Goal: Information Seeking & Learning: Understand process/instructions

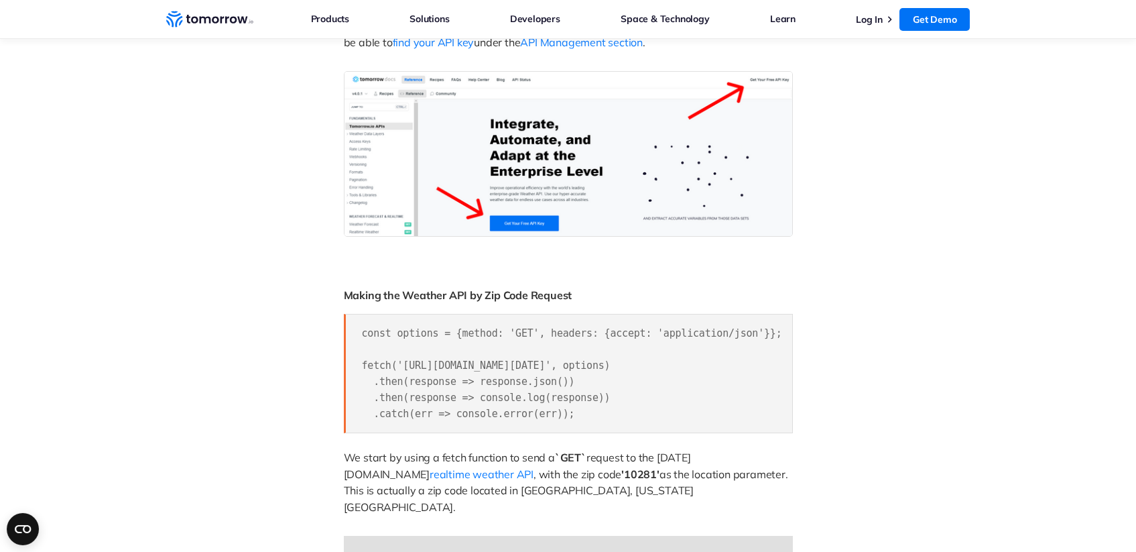
scroll to position [815, 0]
click at [421, 363] on span "const options = {method: 'GET', headers: {accept: 'application/json'}}; fetch('…" at bounding box center [572, 371] width 420 height 92
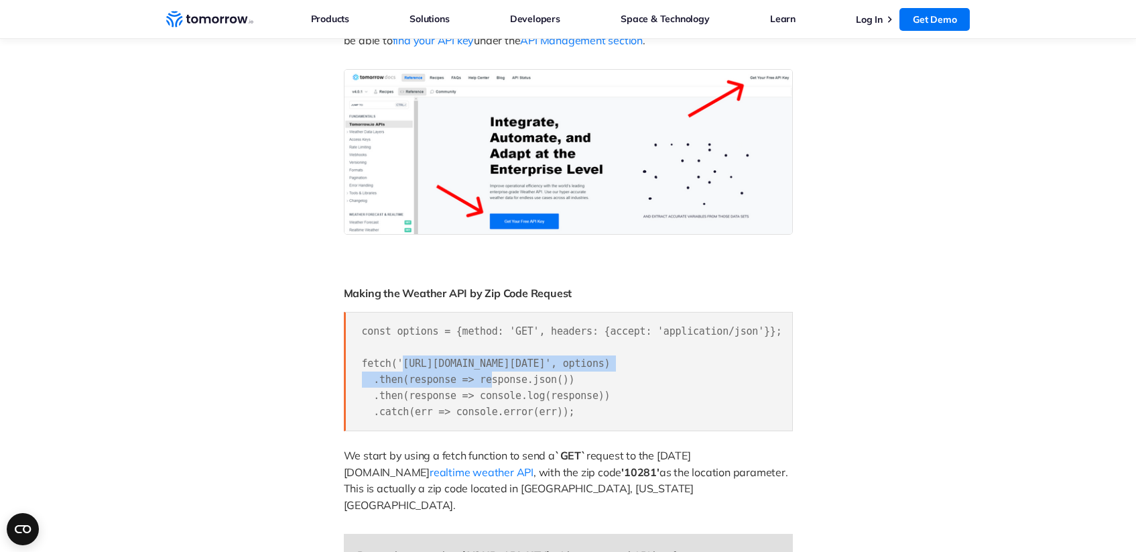
drag, startPoint x: 421, startPoint y: 363, endPoint x: 727, endPoint y: 363, distance: 306.3
click at [727, 363] on span "const options = {method: 'GET', headers: {accept: 'application/json'}}; fetch('…" at bounding box center [572, 371] width 420 height 92
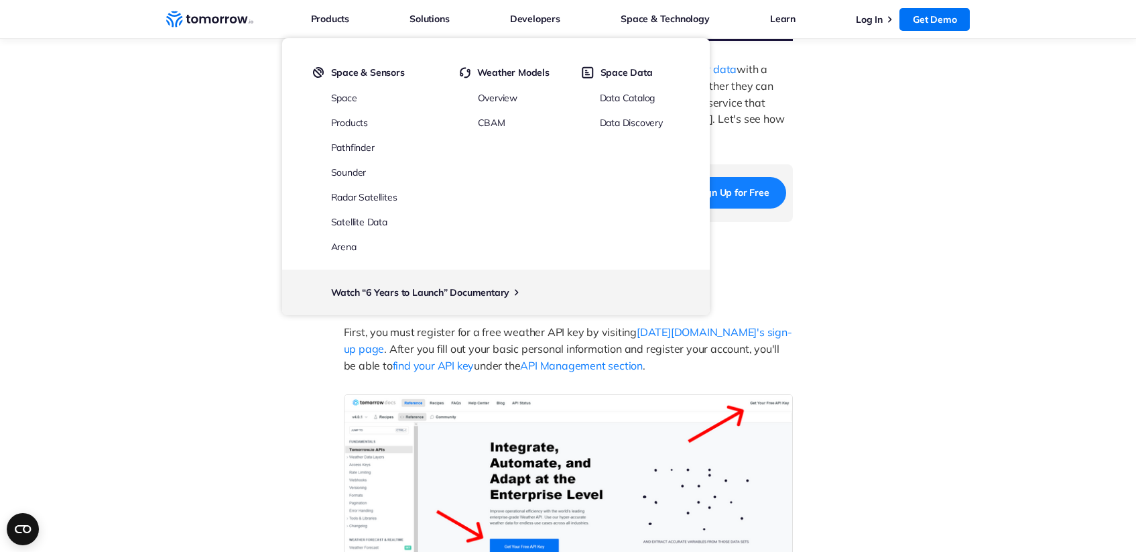
scroll to position [483, 0]
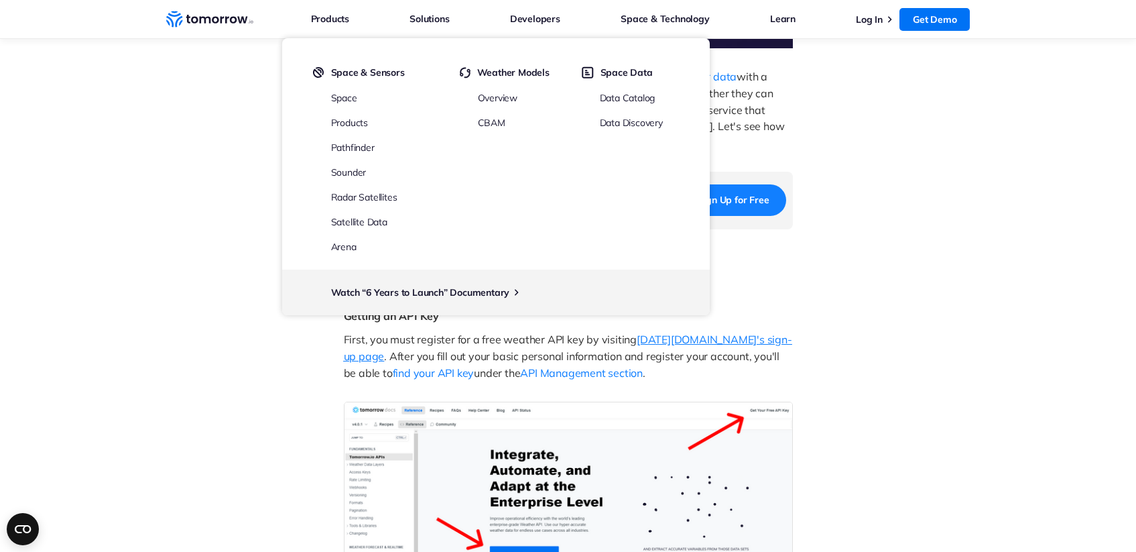
click at [679, 338] on span "Tomorrow.io's sign-up page" at bounding box center [568, 347] width 448 height 30
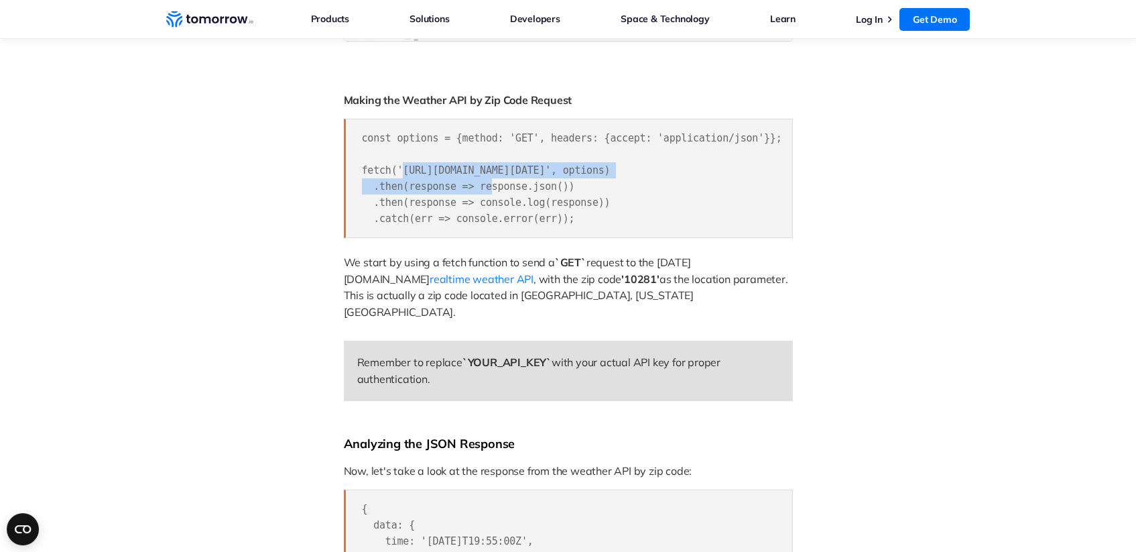
scroll to position [1008, 0]
click at [418, 168] on span "const options = {method: 'GET', headers: {accept: 'application/json'}}; fetch('…" at bounding box center [572, 178] width 420 height 92
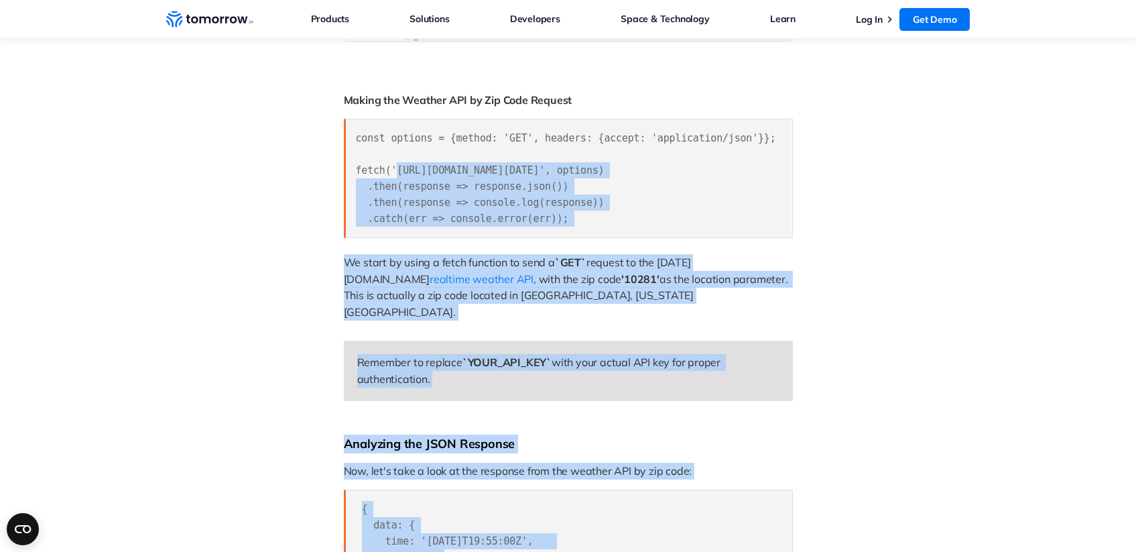
scroll to position [0, 154]
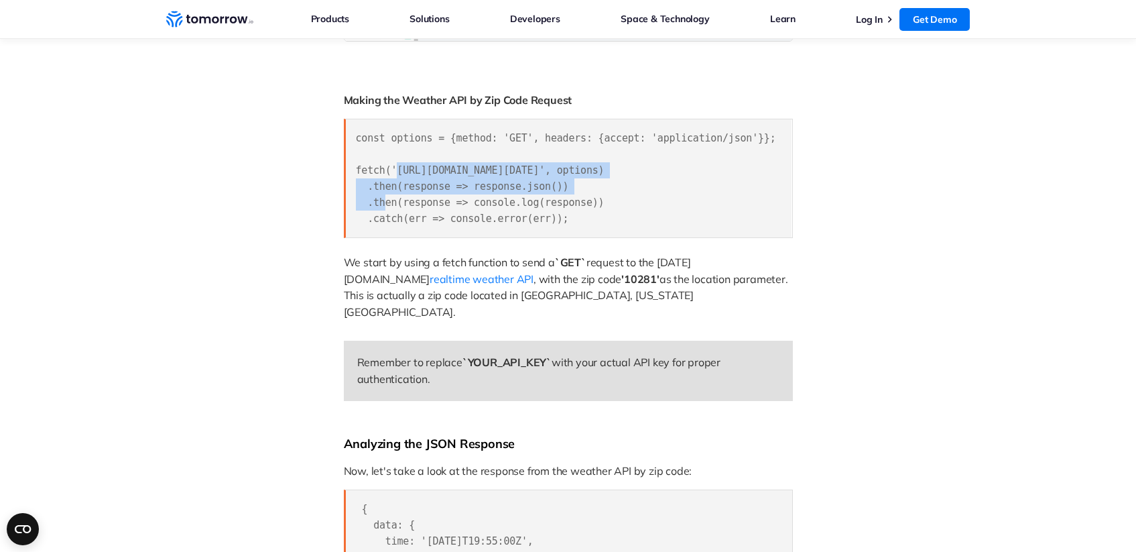
drag, startPoint x: 418, startPoint y: 168, endPoint x: 705, endPoint y: 172, distance: 287.5
click at [705, 172] on span "const options = {method: 'GET', headers: {accept: 'application/json'}}; fetch('…" at bounding box center [566, 178] width 420 height 92
copy span "https://api.tomorrow.io/v4/weather/realtime?location=10281&apikey=YOUR_API_KEY"
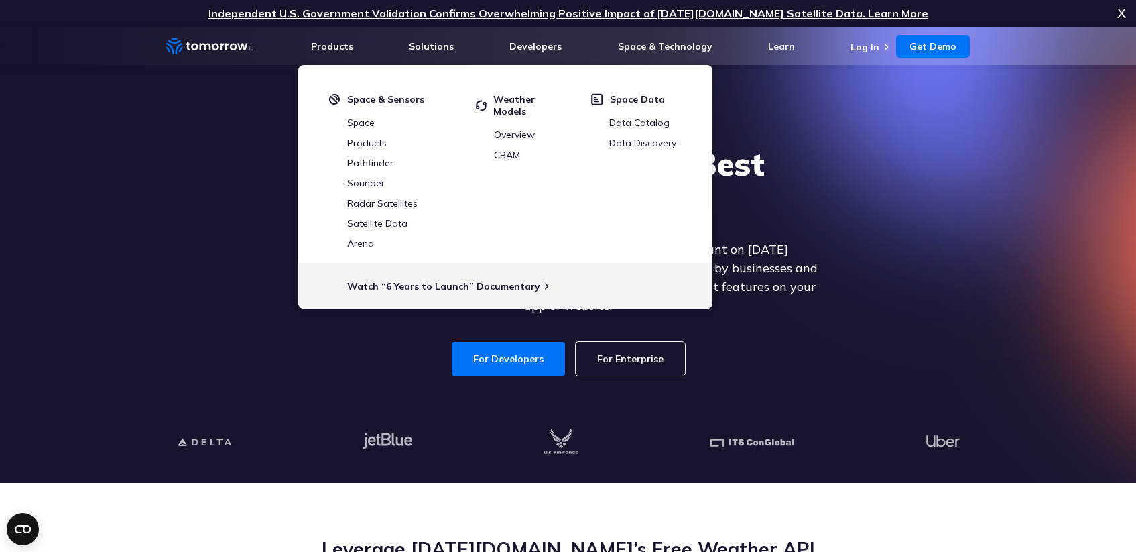
click at [915, 272] on div "Explore the World’s Best Weather API Get reliable and precise weather data thro…" at bounding box center [568, 259] width 826 height 285
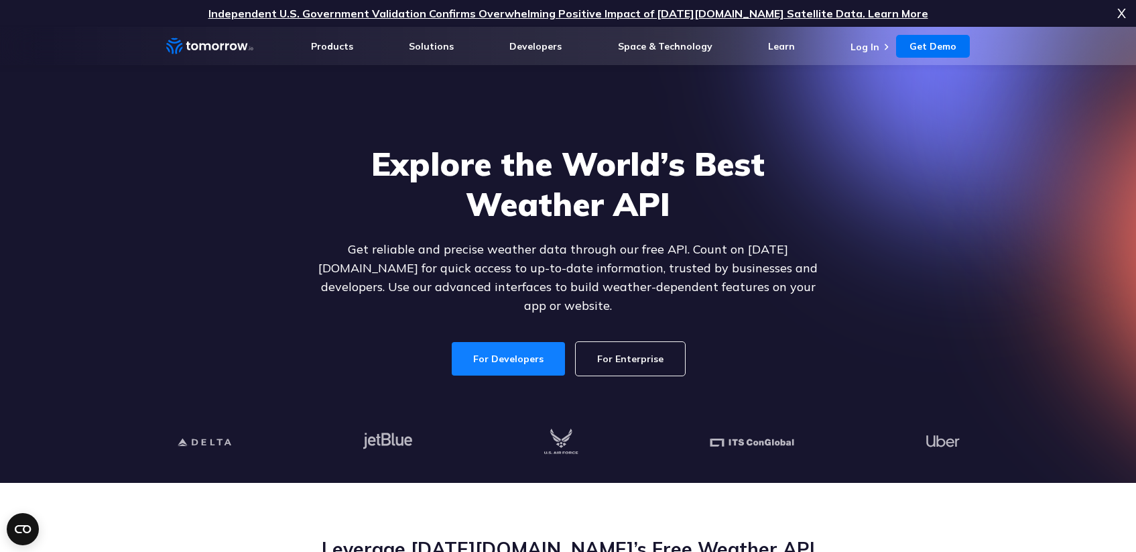
click at [493, 352] on link "For Developers" at bounding box center [508, 359] width 113 height 34
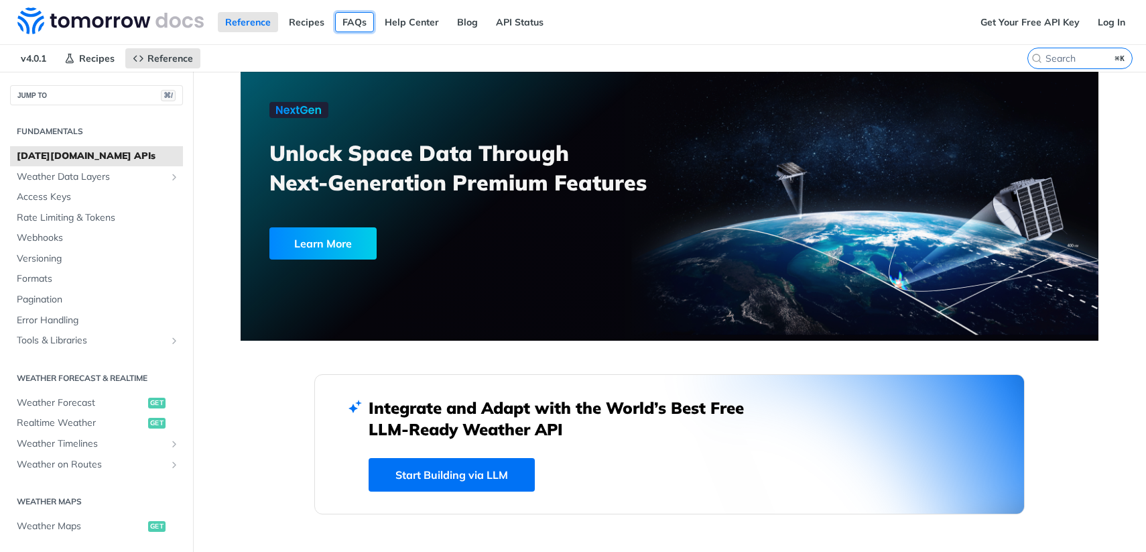
click at [359, 21] on link "FAQs" at bounding box center [354, 22] width 39 height 20
click at [303, 25] on link "Recipes" at bounding box center [306, 22] width 50 height 20
click at [1009, 24] on link "Get Your Free API Key" at bounding box center [1030, 22] width 114 height 20
click at [995, 25] on link "Get Your Free API Key" at bounding box center [1030, 22] width 114 height 20
click at [31, 60] on span "v4.0.1" at bounding box center [33, 58] width 40 height 20
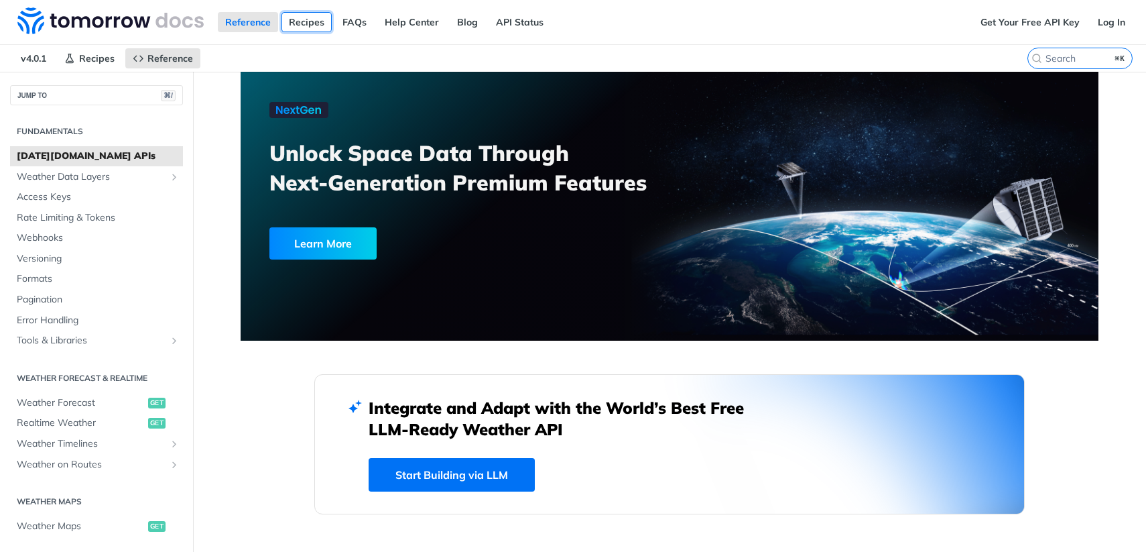
click at [298, 23] on link "Recipes" at bounding box center [306, 22] width 50 height 20
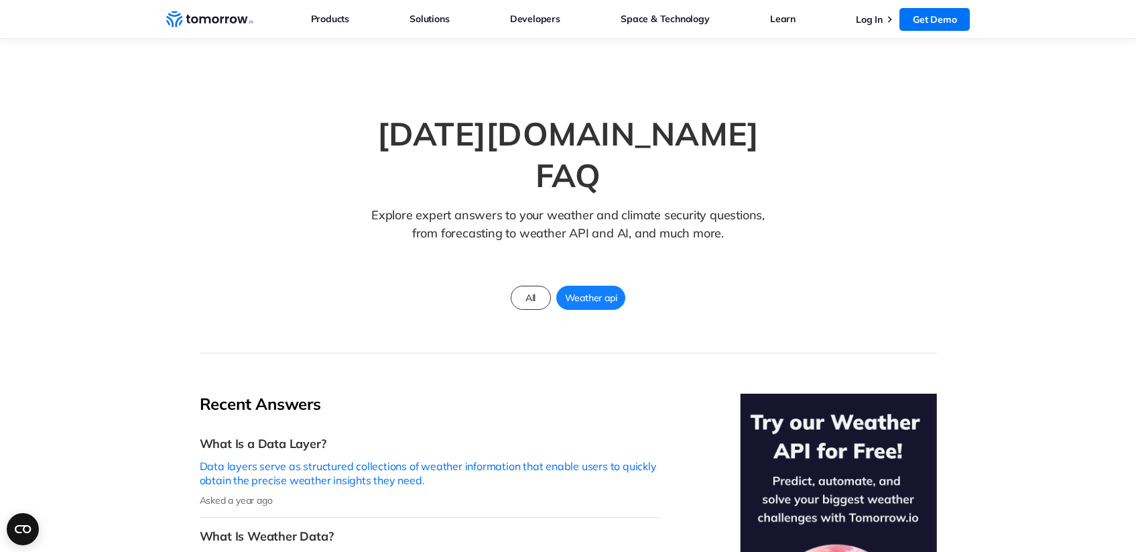
click at [608, 289] on span "Weather api" at bounding box center [591, 297] width 68 height 17
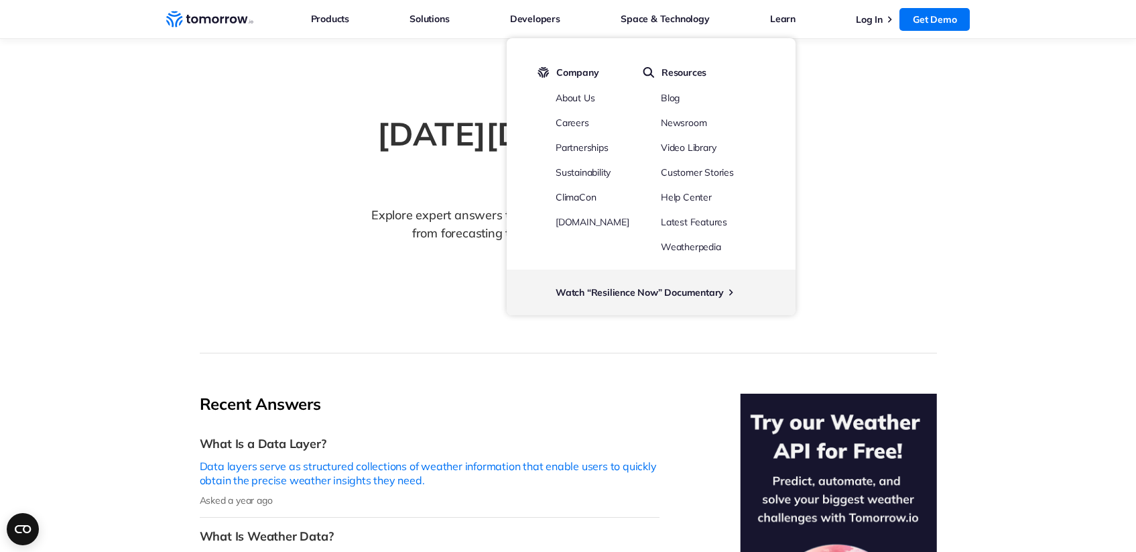
click at [915, 75] on section "Tomorrow.io FAQ Explore expert answers to your weather and climate security que…" at bounding box center [568, 196] width 1136 height 314
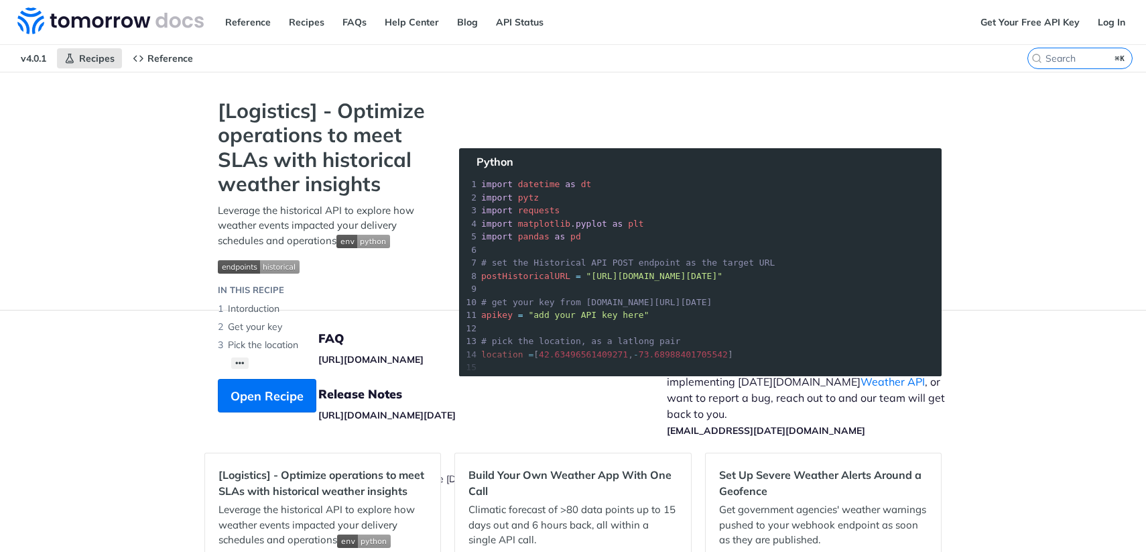
click at [460, 67] on nav "v4.0.1 Recipes Reference" at bounding box center [513, 58] width 1027 height 27
click at [1039, 26] on link "Get Your Free API Key" at bounding box center [1030, 22] width 114 height 20
